Goal: Go to known website: Access a specific website the user already knows

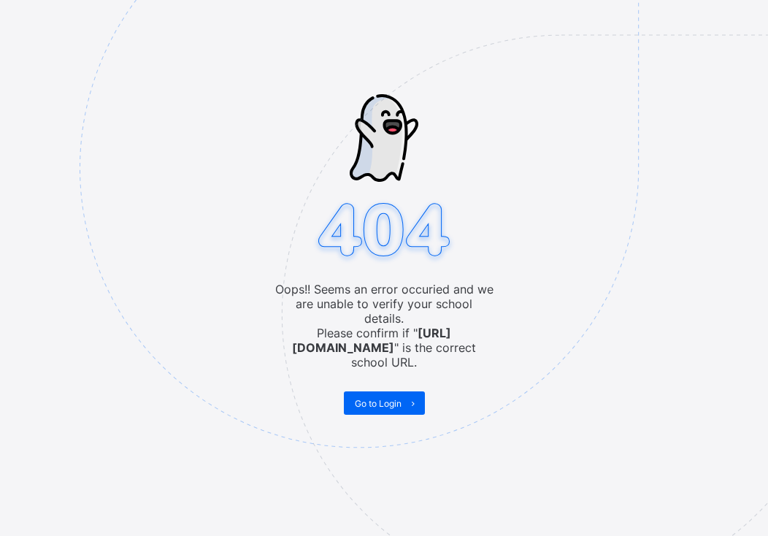
click at [349, 494] on img at bounding box center [461, 241] width 762 height 706
